Goal: Entertainment & Leisure: Consume media (video, audio)

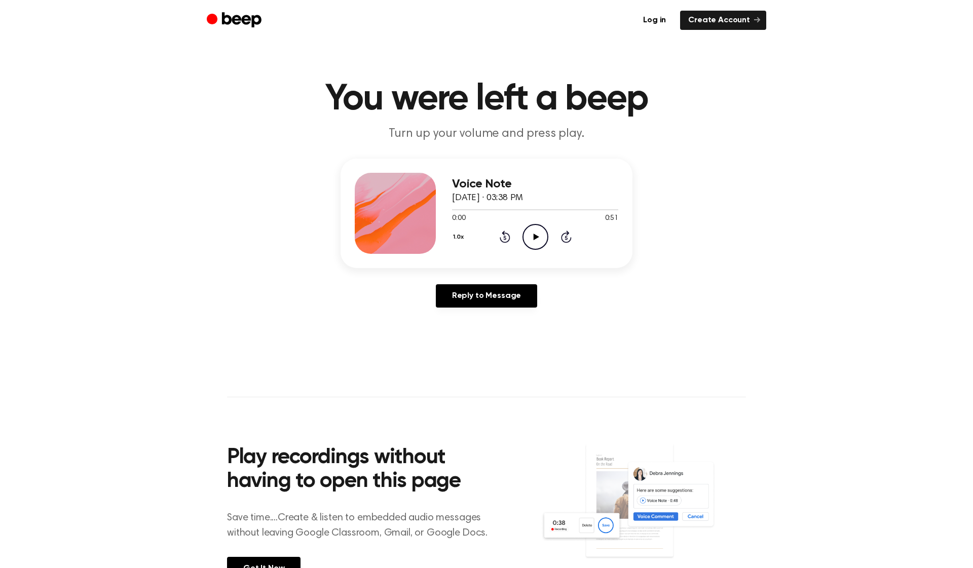
click at [457, 239] on button "1.0x" at bounding box center [460, 236] width 16 height 17
click at [481, 279] on li "0.8x" at bounding box center [471, 279] width 39 height 19
click at [536, 240] on icon "Play Audio" at bounding box center [535, 237] width 26 height 26
click at [531, 231] on icon "Play Audio" at bounding box center [535, 237] width 26 height 26
click at [501, 238] on icon "Rewind 5 seconds" at bounding box center [504, 236] width 11 height 13
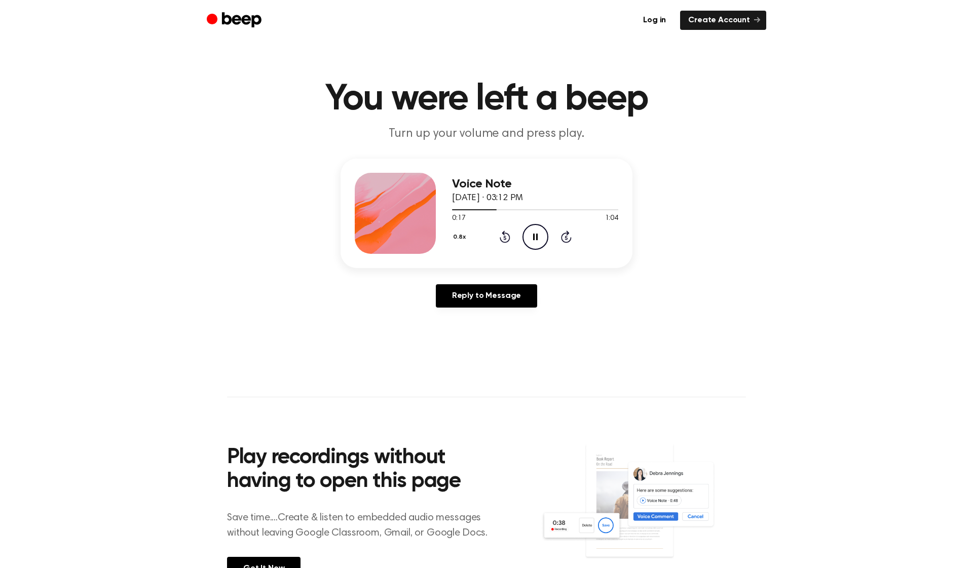
click at [459, 239] on button "0.8x" at bounding box center [461, 236] width 18 height 17
click at [477, 297] on li "1.0x" at bounding box center [471, 298] width 39 height 19
click at [504, 238] on icon at bounding box center [504, 238] width 3 height 4
click at [538, 236] on icon "Pause Audio" at bounding box center [535, 237] width 26 height 26
click at [533, 235] on icon "Play Audio" at bounding box center [535, 237] width 26 height 26
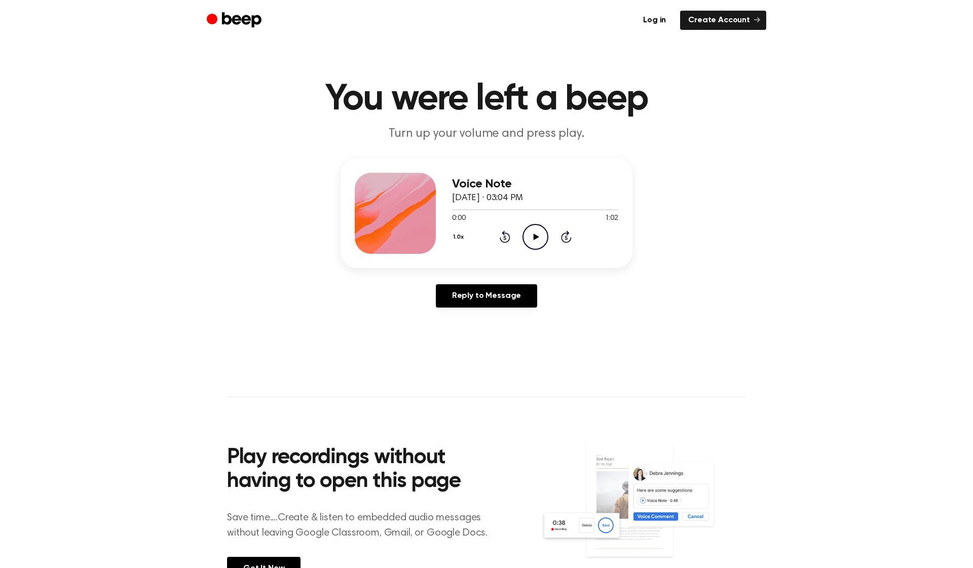
click at [531, 235] on icon "Play Audio" at bounding box center [535, 237] width 26 height 26
click at [539, 238] on icon "Play Audio" at bounding box center [535, 237] width 26 height 26
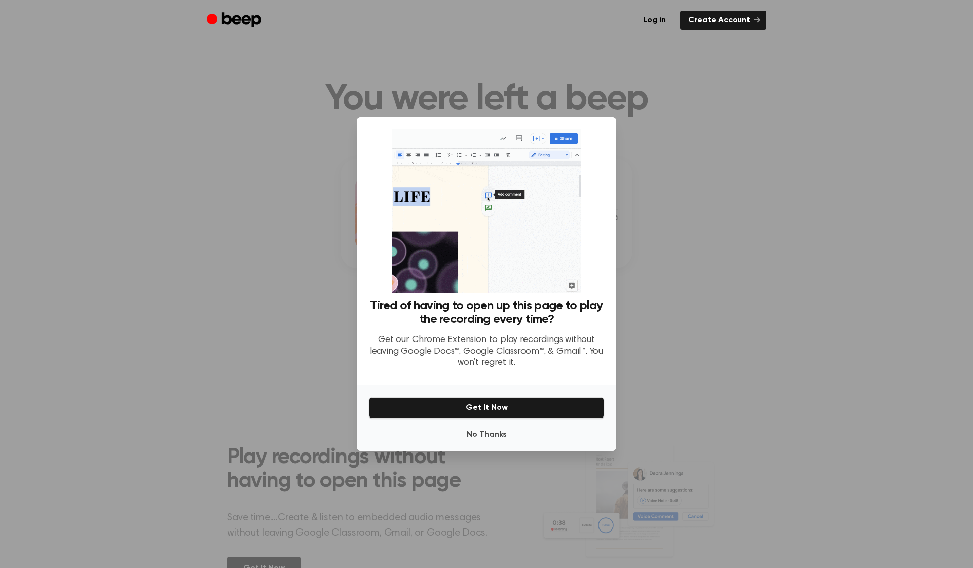
click at [545, 409] on button "Get It Now" at bounding box center [486, 407] width 235 height 21
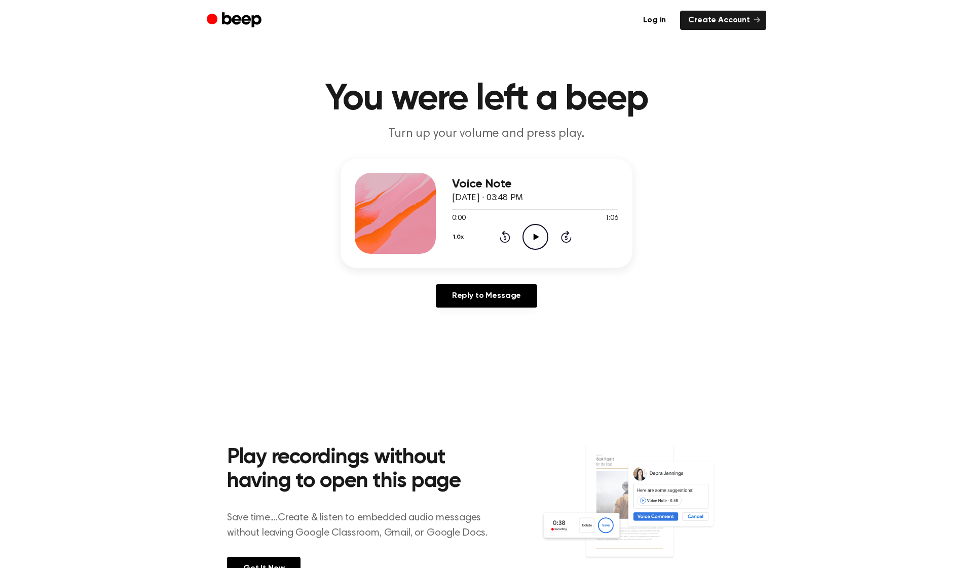
click at [531, 241] on icon "Play Audio" at bounding box center [535, 237] width 26 height 26
click at [526, 234] on icon "Pause Audio" at bounding box center [535, 237] width 26 height 26
click at [466, 207] on div at bounding box center [535, 209] width 166 height 8
click at [531, 231] on icon "Play Audio" at bounding box center [535, 237] width 26 height 26
click at [594, 208] on div at bounding box center [535, 209] width 166 height 8
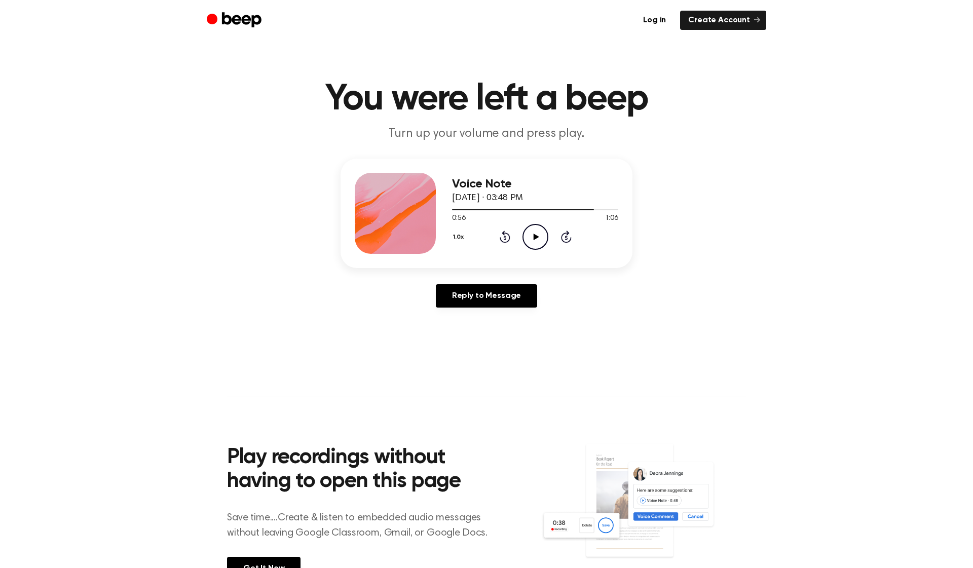
click at [531, 235] on icon "Play Audio" at bounding box center [535, 237] width 26 height 26
click at [534, 241] on icon "Play Audio" at bounding box center [535, 237] width 26 height 26
